Goal: Information Seeking & Learning: Learn about a topic

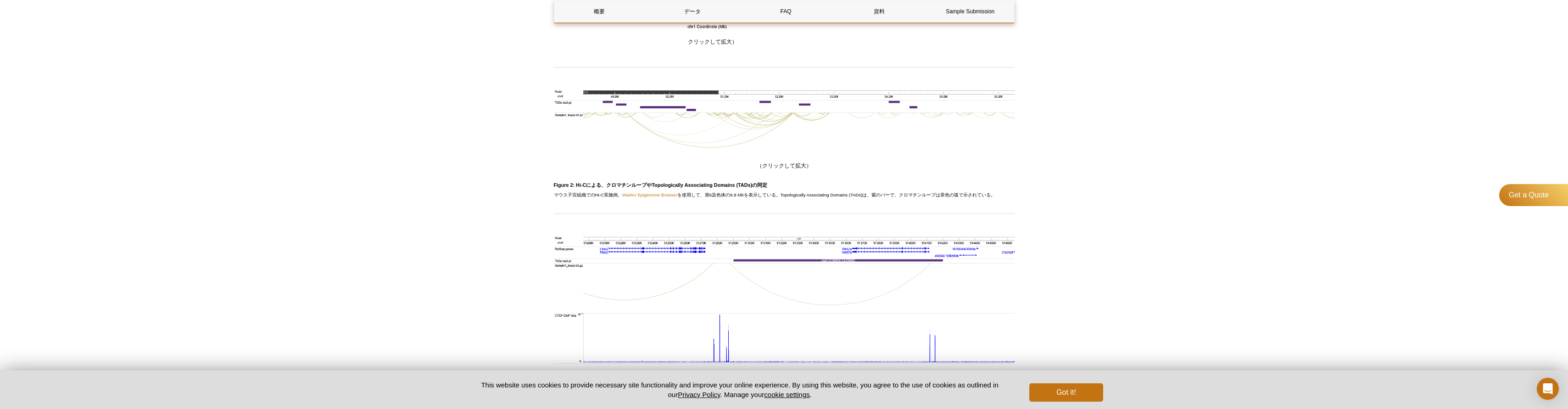
scroll to position [813, 0]
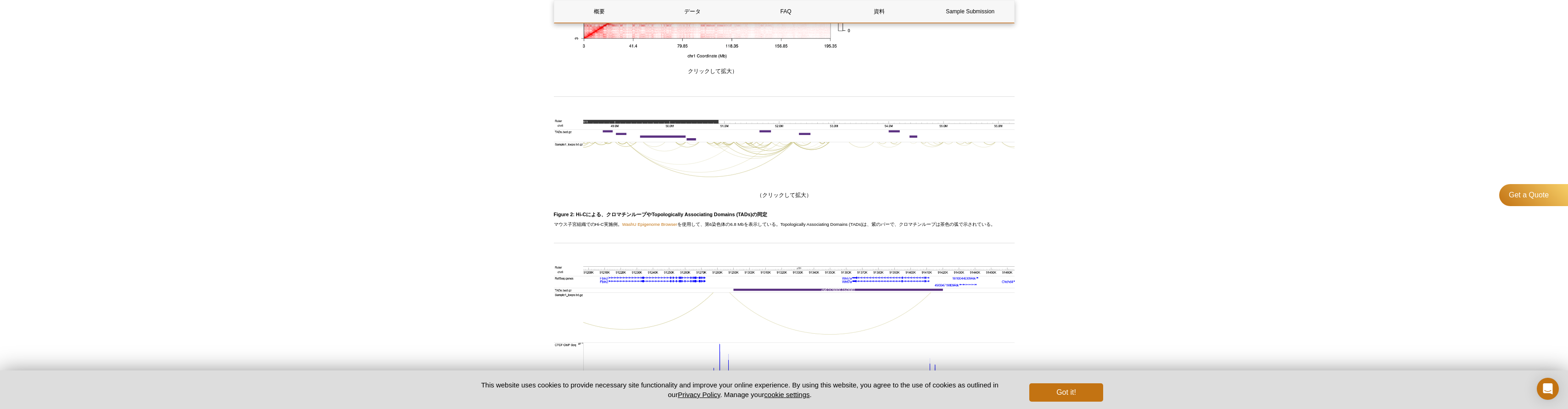
click at [399, 294] on div "Active Motif Logo Enabling Epigenetics Research 0 Search Skip to content Active…" at bounding box center [784, 213] width 1568 height 2054
click at [398, 283] on div "Active Motif Logo Enabling Epigenetics Research 0 Search Skip to content Active…" at bounding box center [784, 213] width 1568 height 2054
click at [402, 277] on div "Active Motif Logo Enabling Epigenetics Research 0 Search Skip to content Active…" at bounding box center [784, 213] width 1568 height 2054
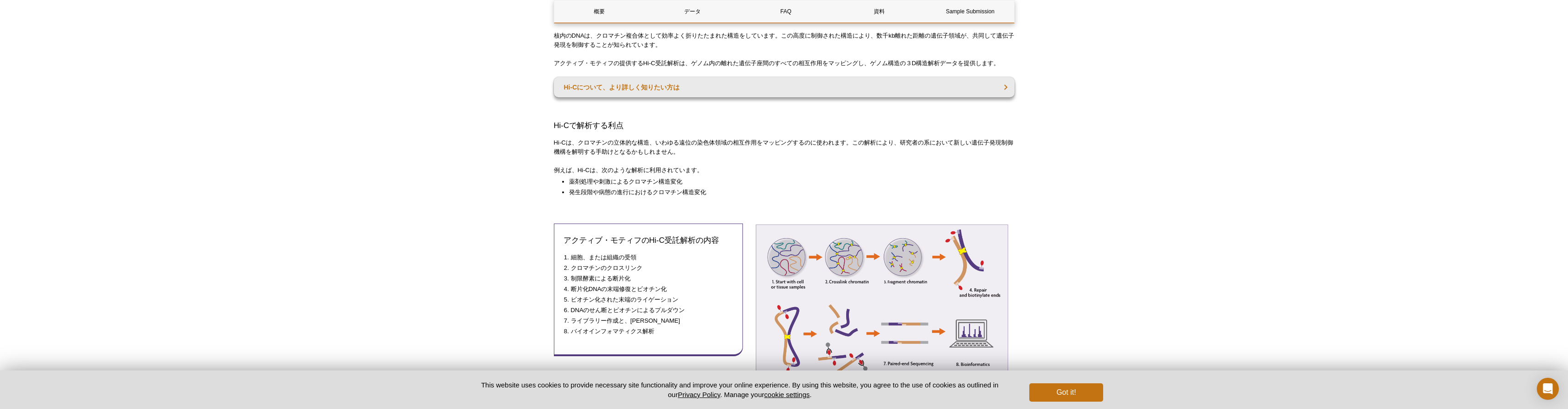
scroll to position [170, 0]
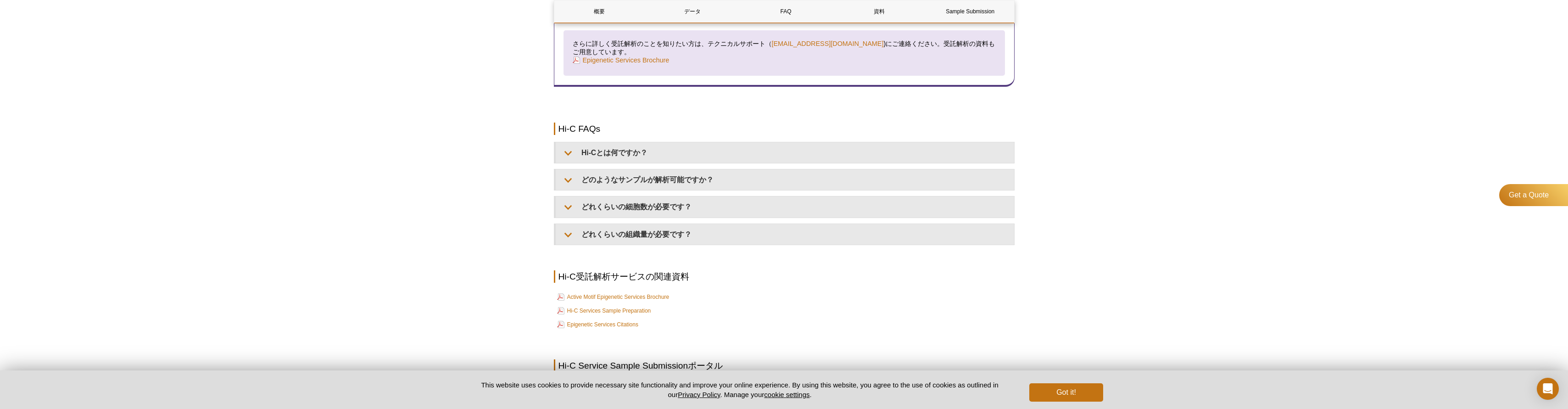
scroll to position [1364, 0]
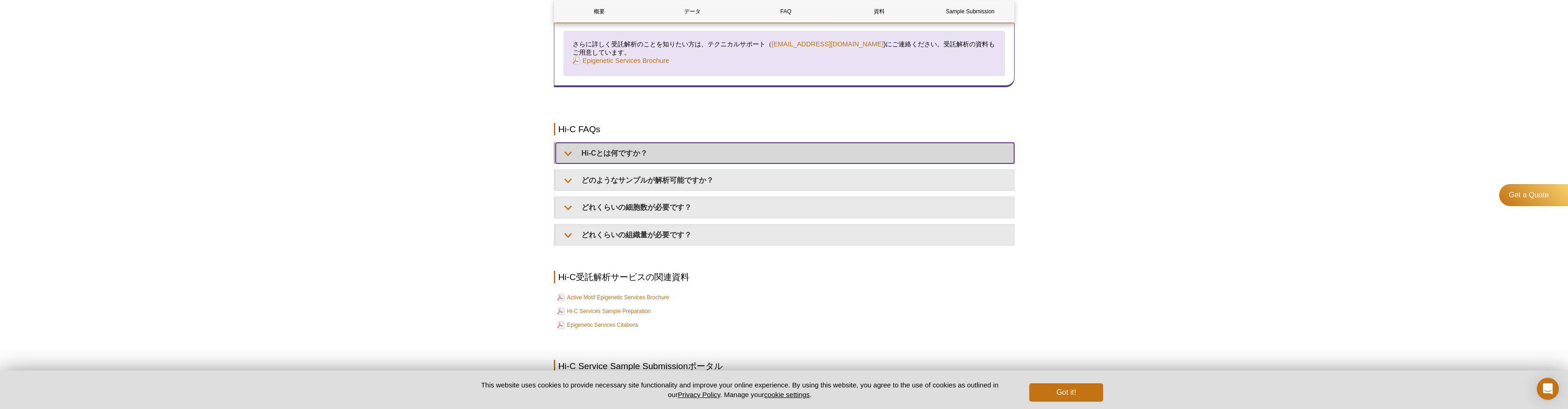
click at [648, 151] on summary "Hi-Cとは何ですか？" at bounding box center [785, 153] width 459 height 21
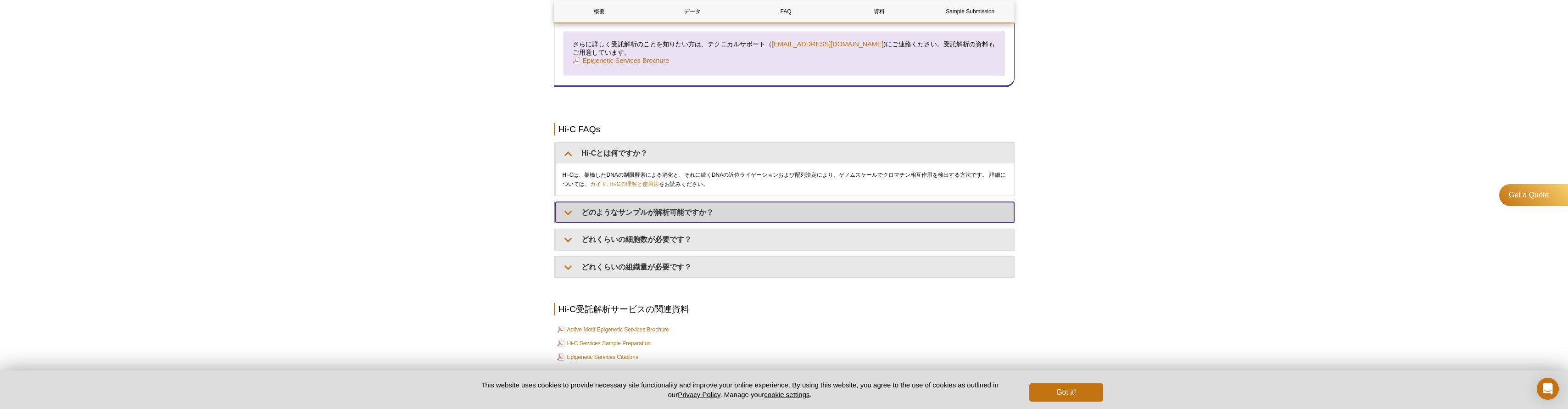
click at [658, 211] on summary "どのようなサンプルが解析可能ですか？" at bounding box center [785, 212] width 459 height 21
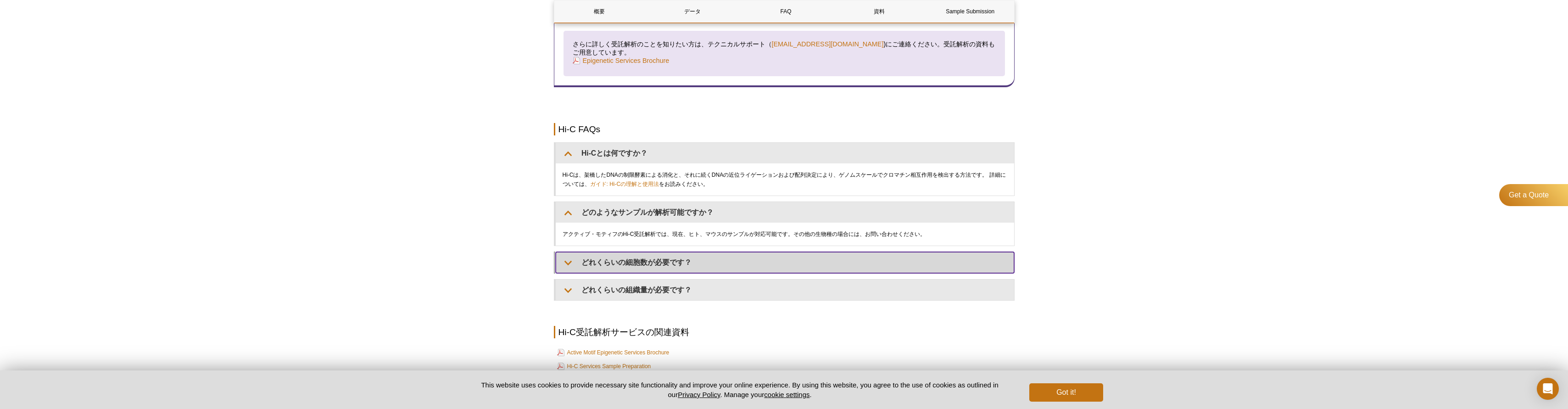
click at [663, 266] on summary "どれくらいの細胞数が必要です？" at bounding box center [785, 262] width 459 height 21
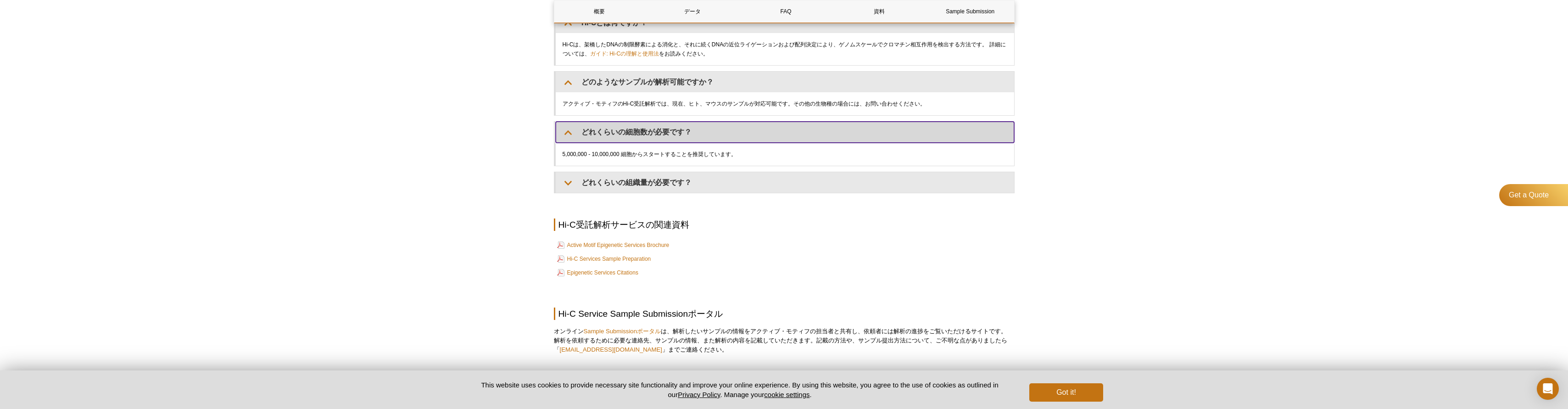
scroll to position [1502, 0]
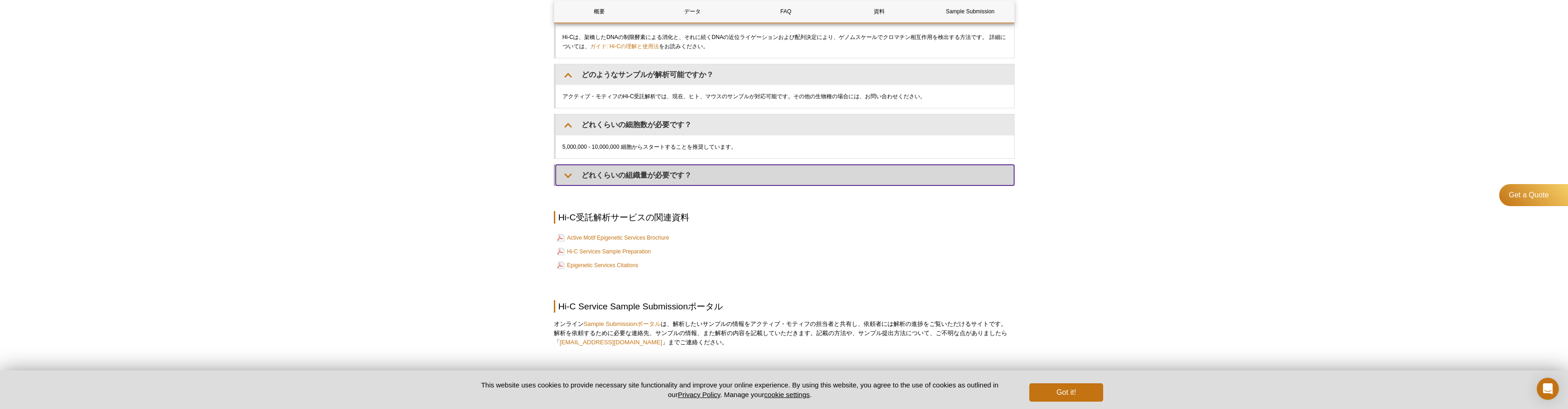
click at [665, 180] on summary "どれくらいの組織量が必要です？" at bounding box center [785, 175] width 459 height 21
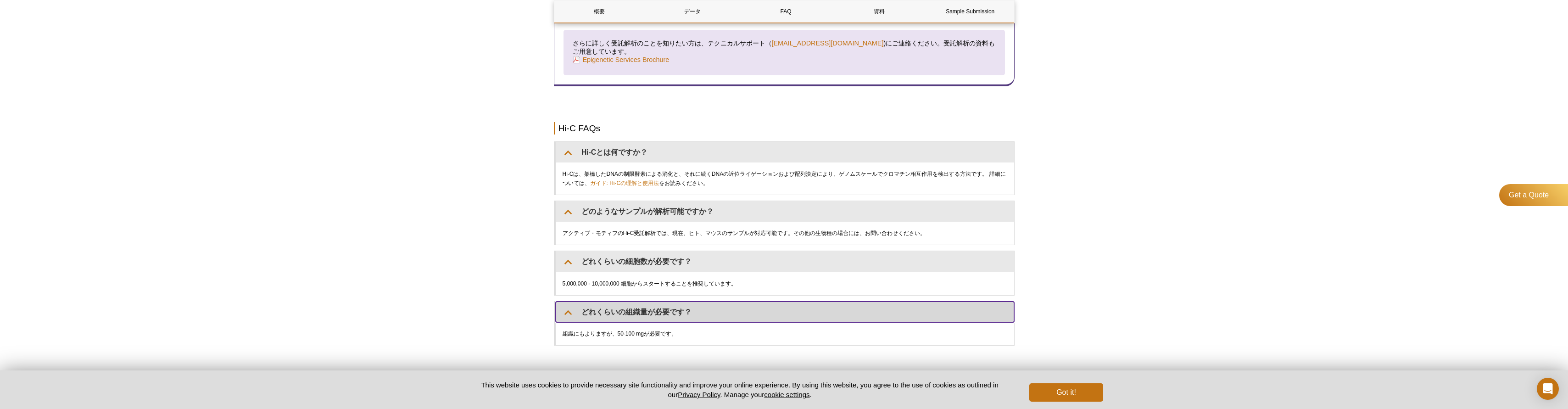
scroll to position [1364, 0]
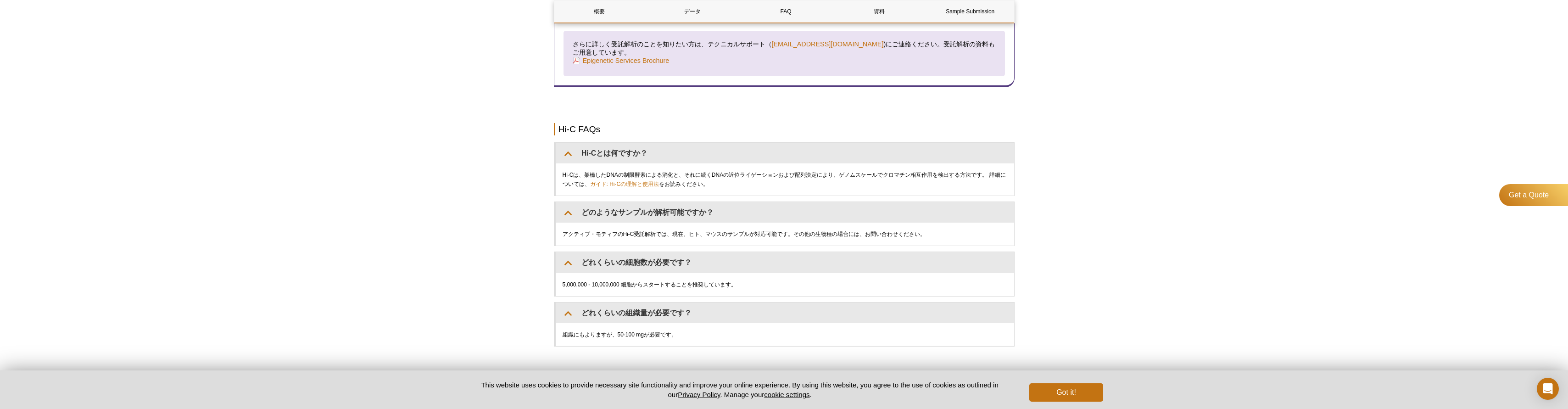
drag, startPoint x: 58, startPoint y: 273, endPoint x: 65, endPoint y: 268, distance: 8.6
drag, startPoint x: 327, startPoint y: 190, endPoint x: 326, endPoint y: 196, distance: 6.1
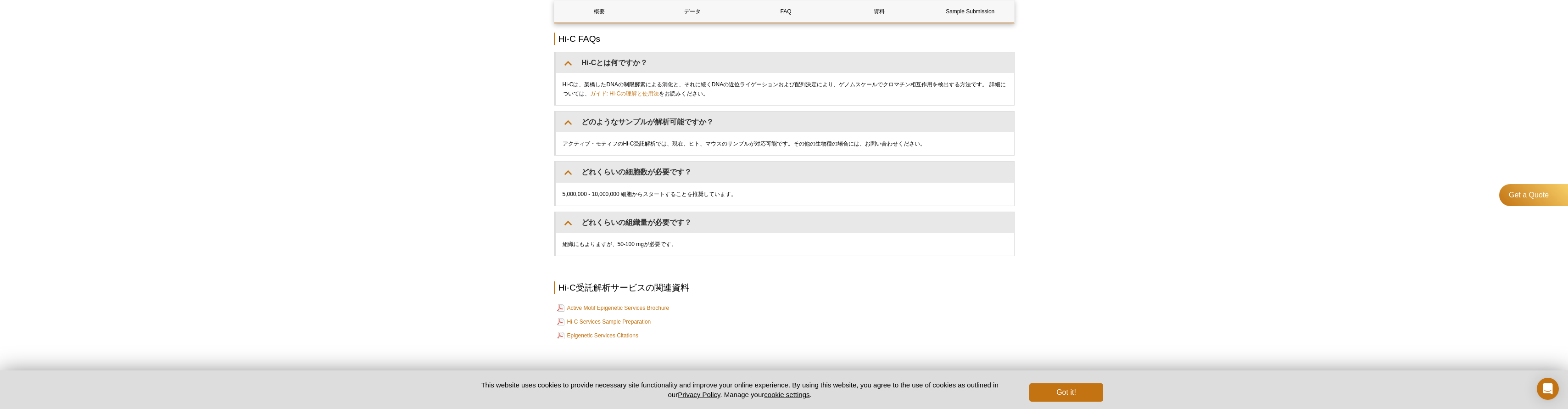
scroll to position [1455, 0]
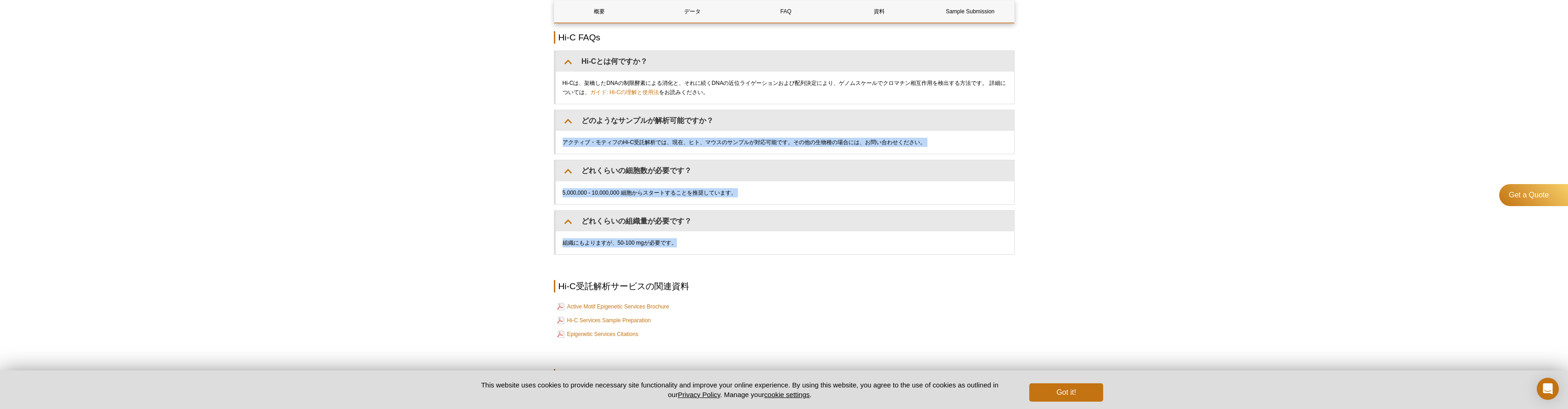
drag, startPoint x: 1098, startPoint y: 253, endPoint x: 477, endPoint y: 146, distance: 630.2
drag, startPoint x: 477, startPoint y: 146, endPoint x: 940, endPoint y: 263, distance: 477.6
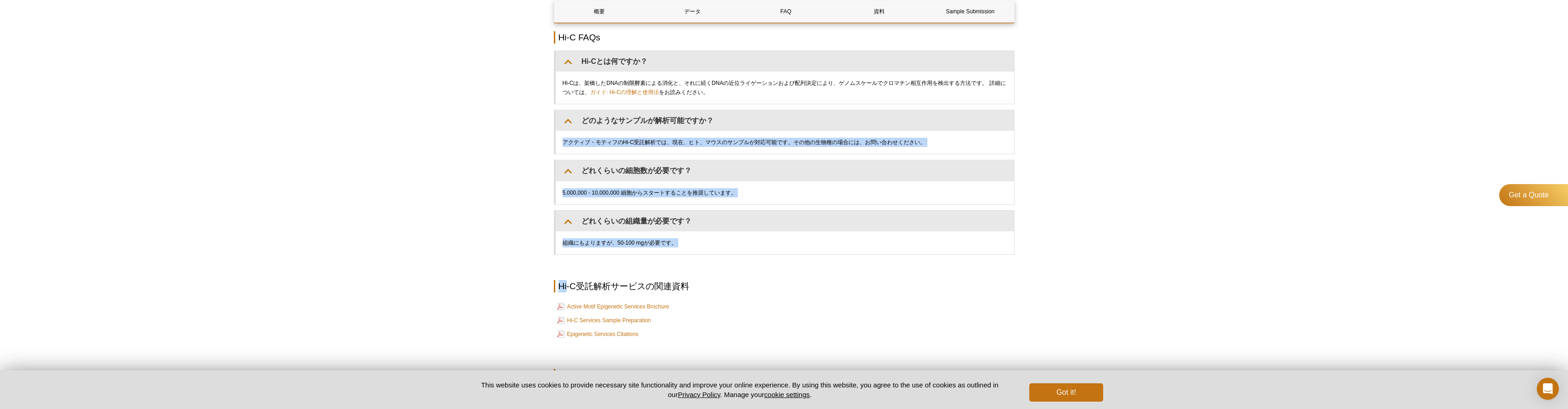
drag, startPoint x: 833, startPoint y: 258, endPoint x: 342, endPoint y: 79, distance: 522.6
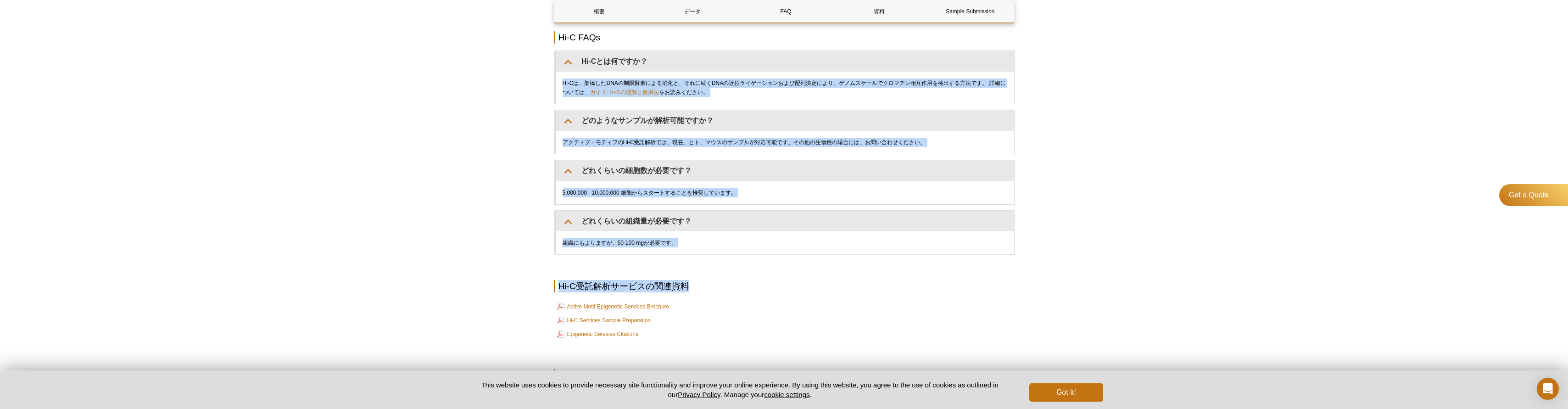
drag, startPoint x: 417, startPoint y: 49, endPoint x: 806, endPoint y: 343, distance: 487.6
click at [803, 337] on td "Epigenetic Services Citations" at bounding box center [784, 334] width 459 height 13
drag, startPoint x: 793, startPoint y: 342, endPoint x: 499, endPoint y: 21, distance: 435.3
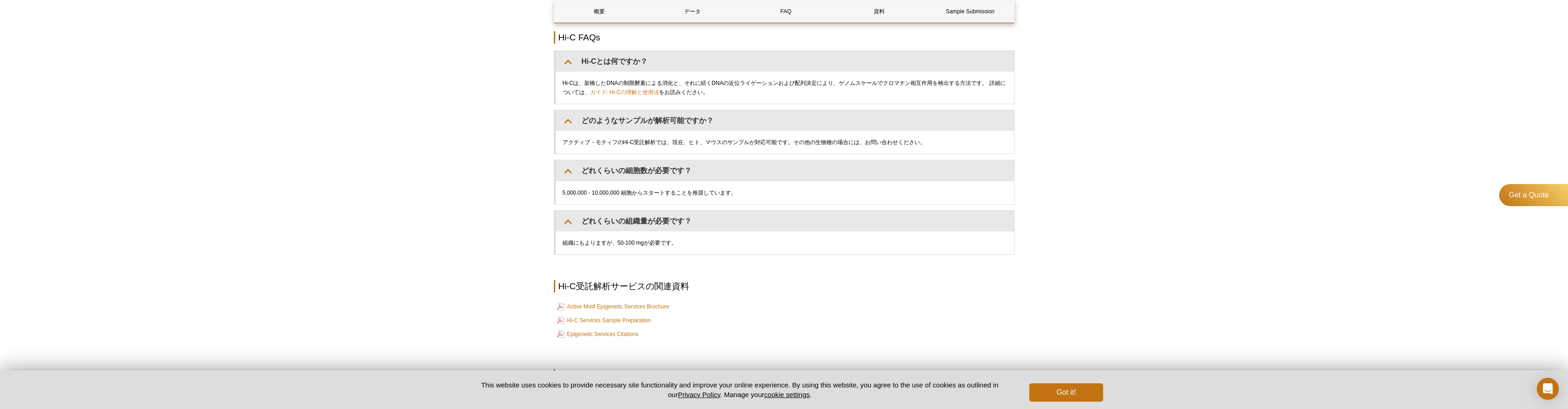
drag, startPoint x: 703, startPoint y: 266, endPoint x: 731, endPoint y: 195, distance: 76.3
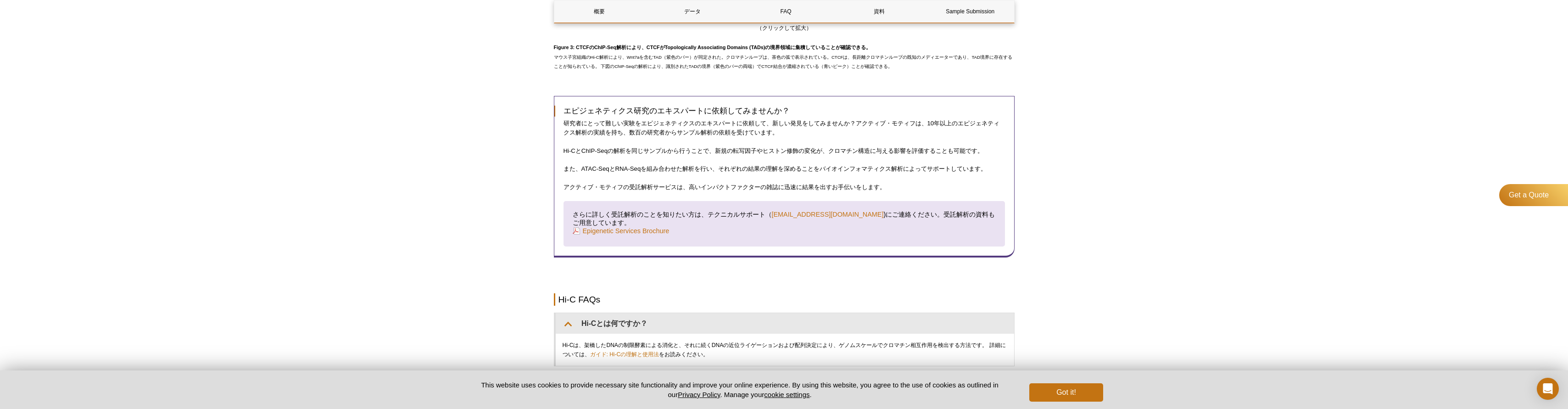
scroll to position [1180, 0]
